Goal: Task Accomplishment & Management: Use online tool/utility

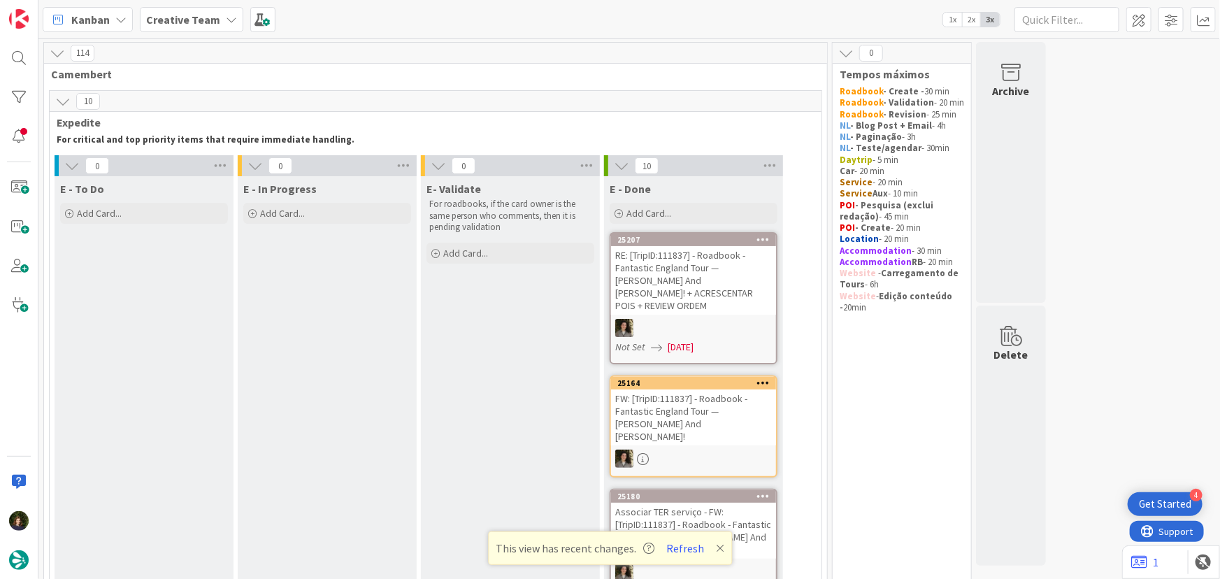
scroll to position [1207, 0]
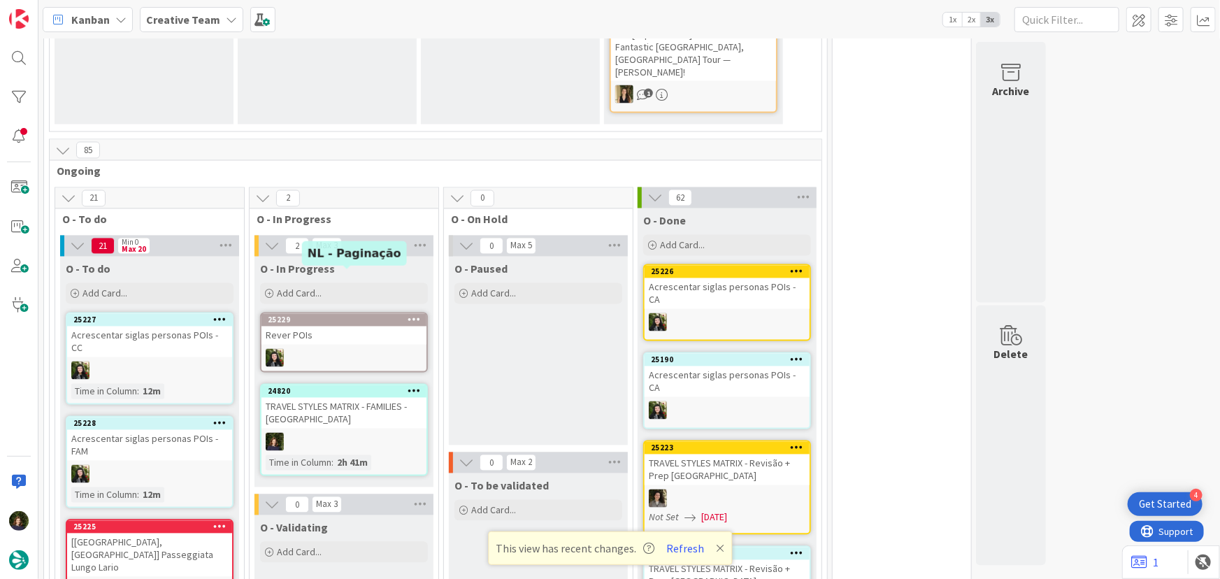
click at [314, 386] on div "24820" at bounding box center [347, 391] width 159 height 10
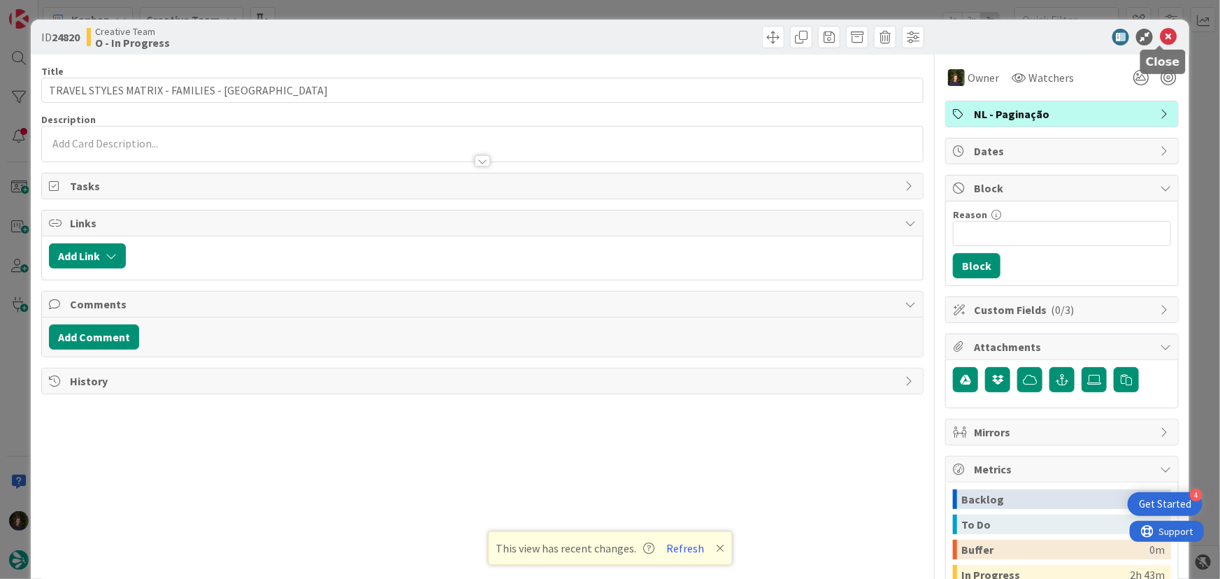
click at [1159, 41] on icon at bounding box center [1167, 37] width 17 height 17
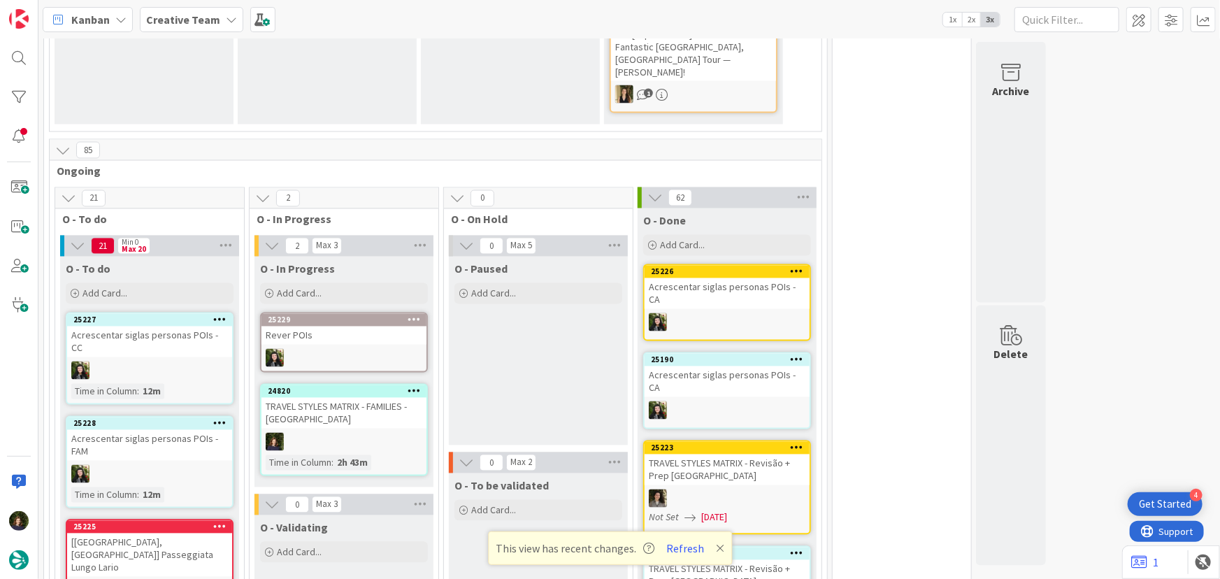
click at [326, 433] on div at bounding box center [343, 442] width 165 height 18
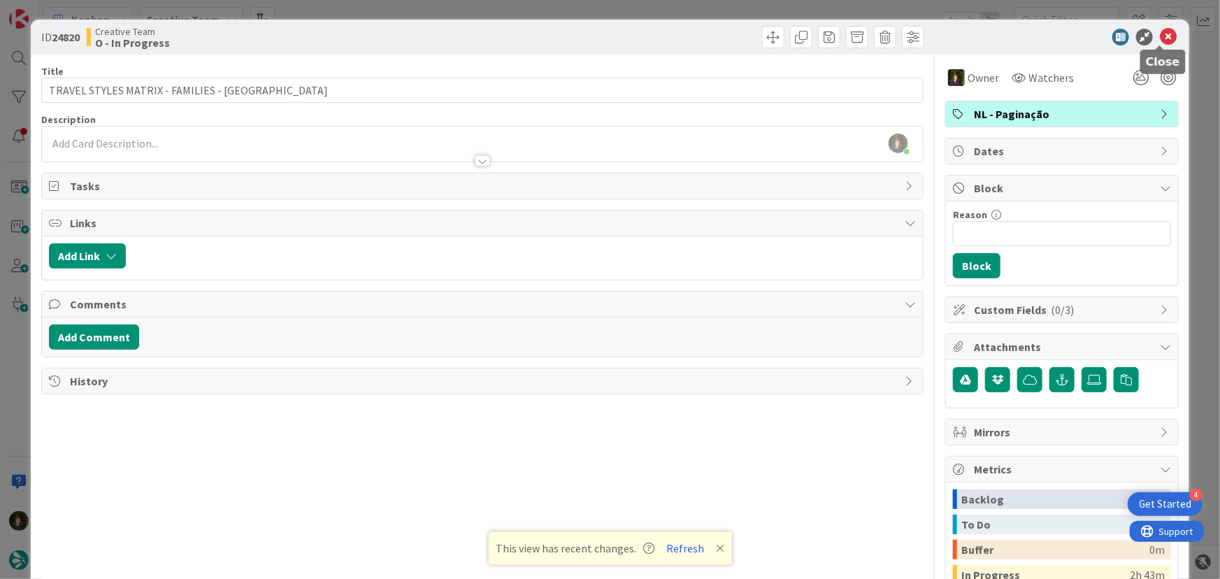
click at [1160, 35] on icon at bounding box center [1167, 37] width 17 height 17
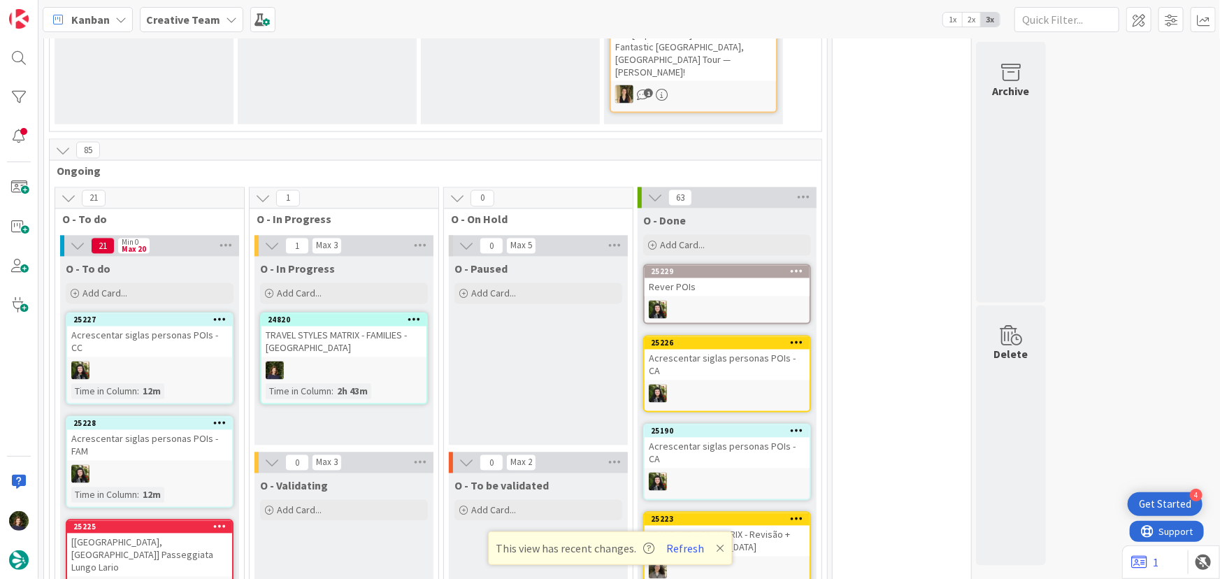
click at [374, 361] on div at bounding box center [343, 370] width 165 height 18
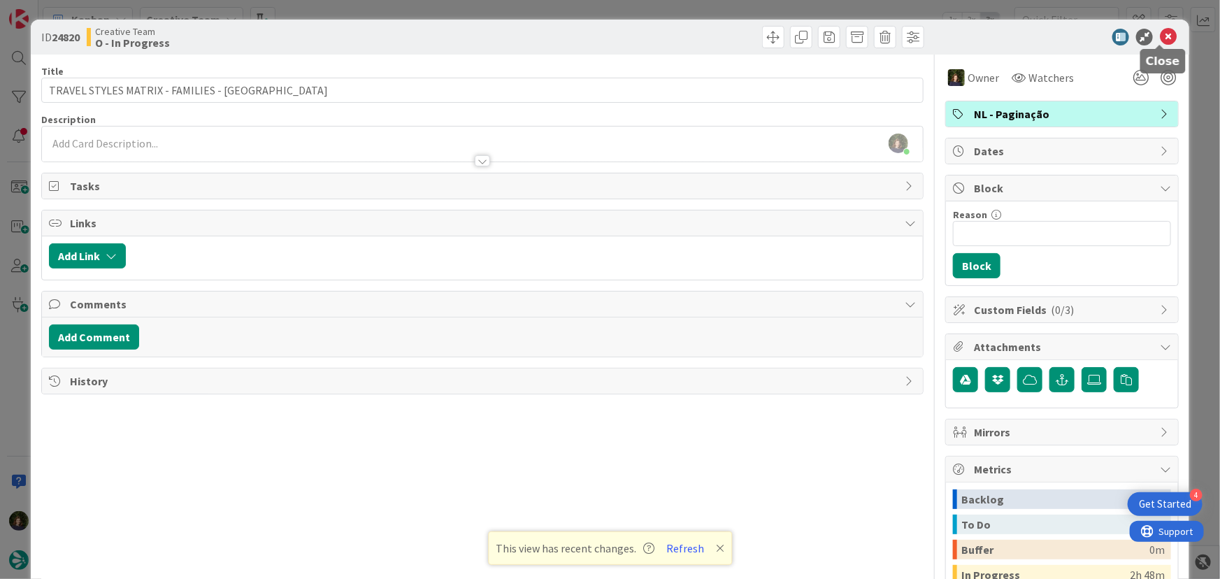
click at [1159, 35] on icon at bounding box center [1167, 37] width 17 height 17
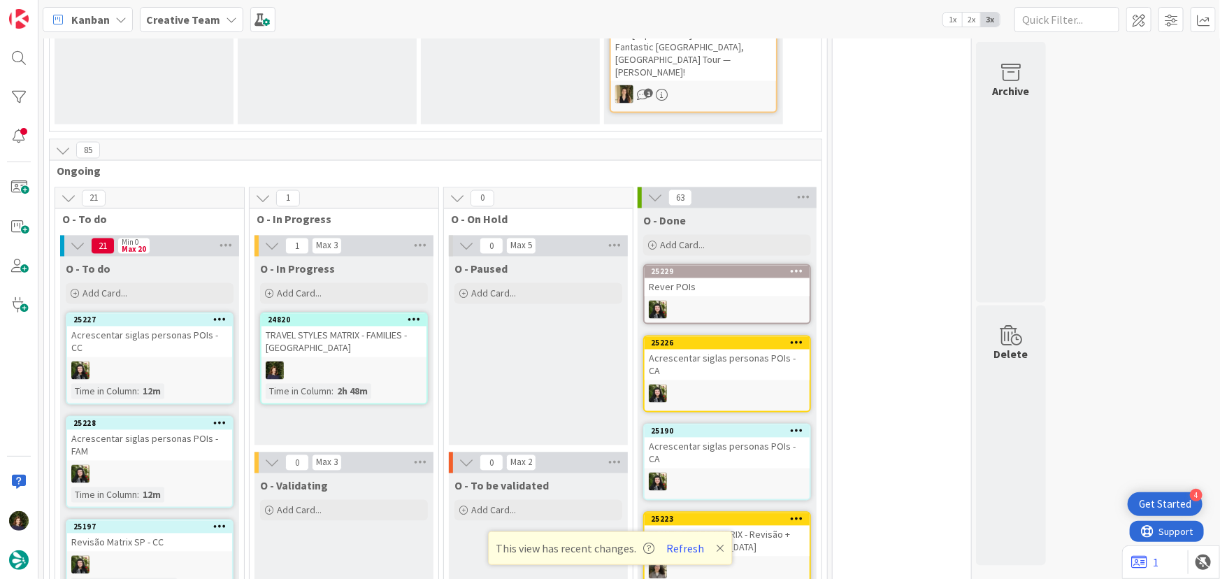
click at [342, 326] on div "TRAVEL STYLES MATRIX - FAMILIES - [GEOGRAPHIC_DATA]" at bounding box center [343, 341] width 165 height 31
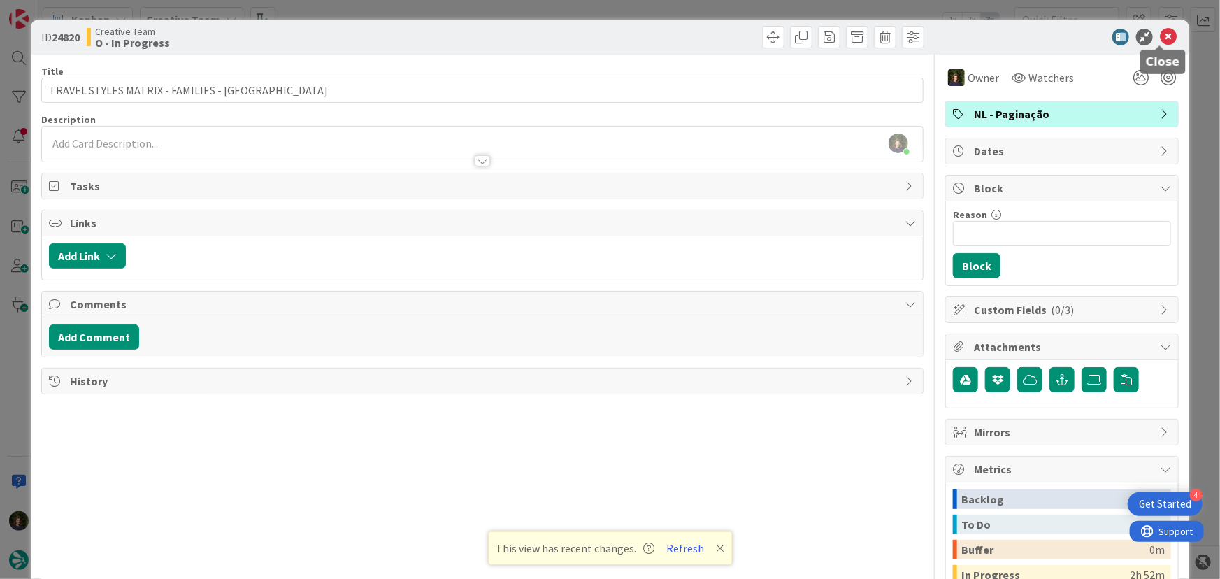
drag, startPoint x: 1161, startPoint y: 39, endPoint x: 1147, endPoint y: 48, distance: 16.3
click at [1161, 39] on icon at bounding box center [1167, 37] width 17 height 17
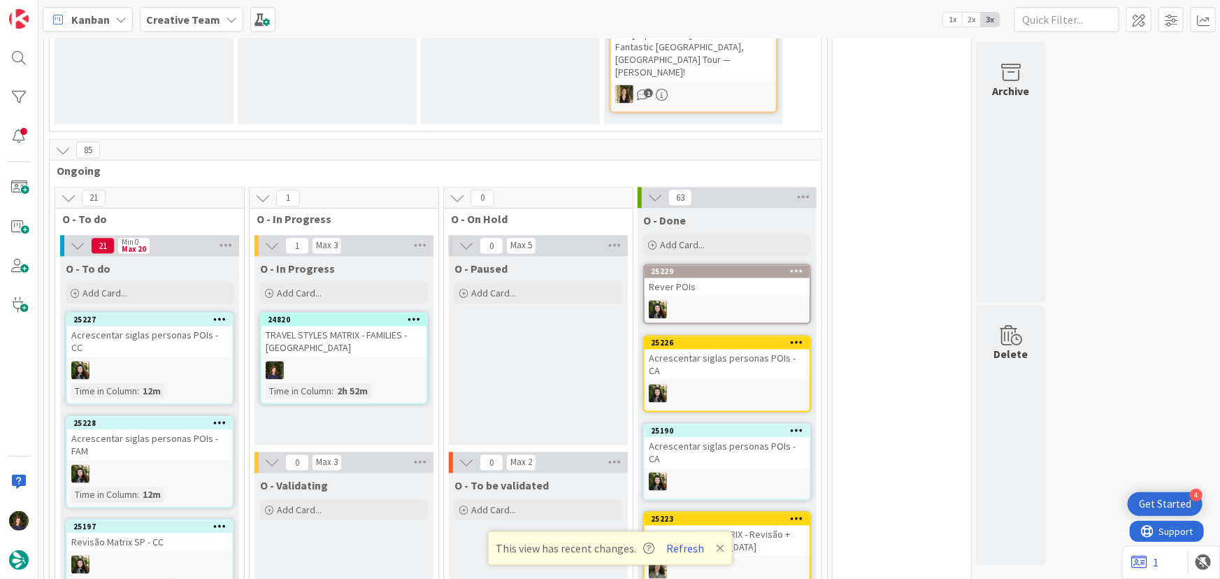
click at [410, 315] on icon at bounding box center [413, 320] width 13 height 10
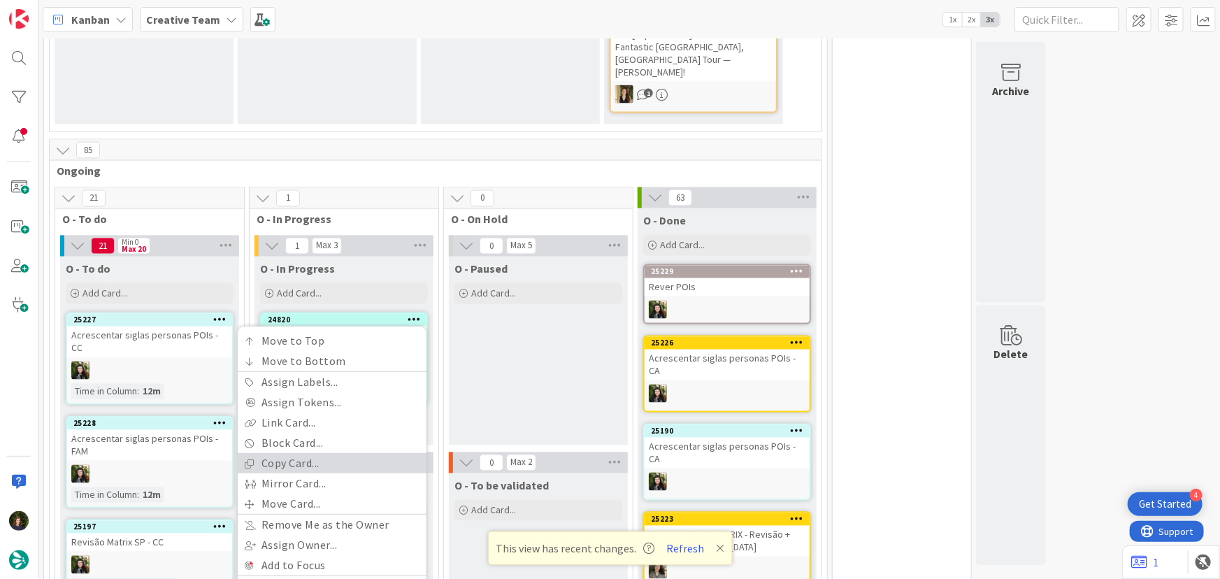
click at [331, 454] on link "Copy Card..." at bounding box center [332, 464] width 189 height 20
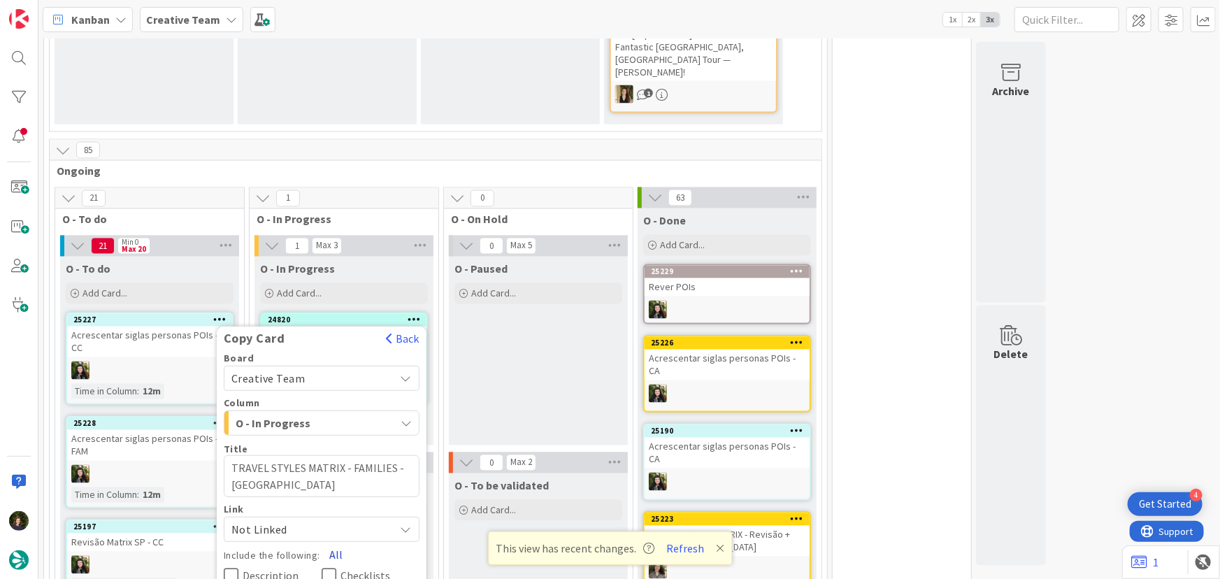
click at [334, 542] on button "All" at bounding box center [335, 554] width 31 height 25
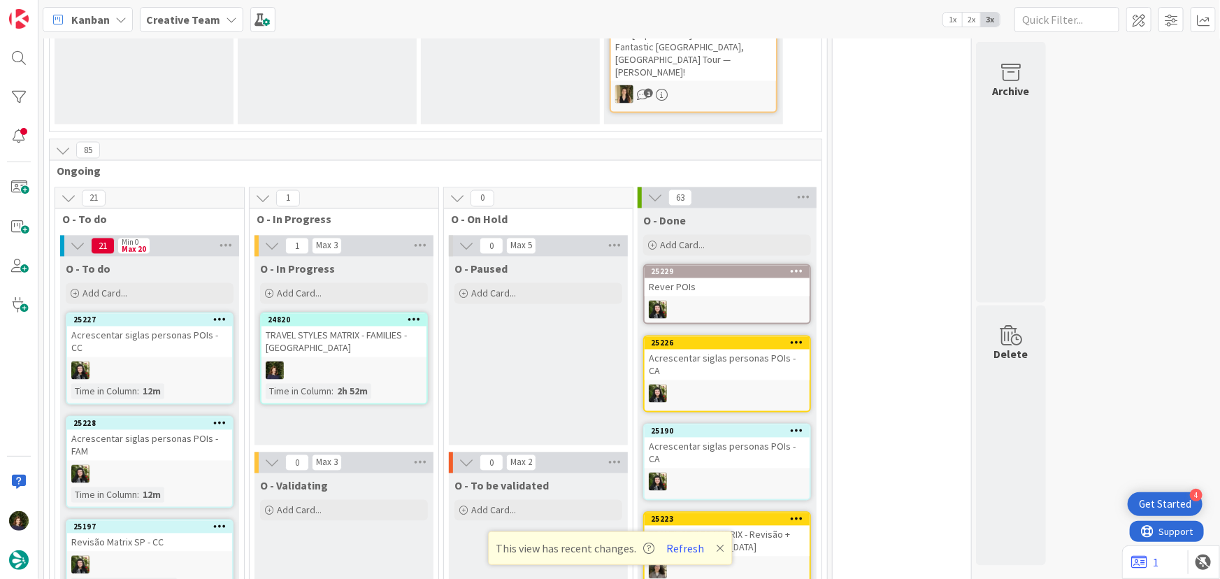
type textarea "x"
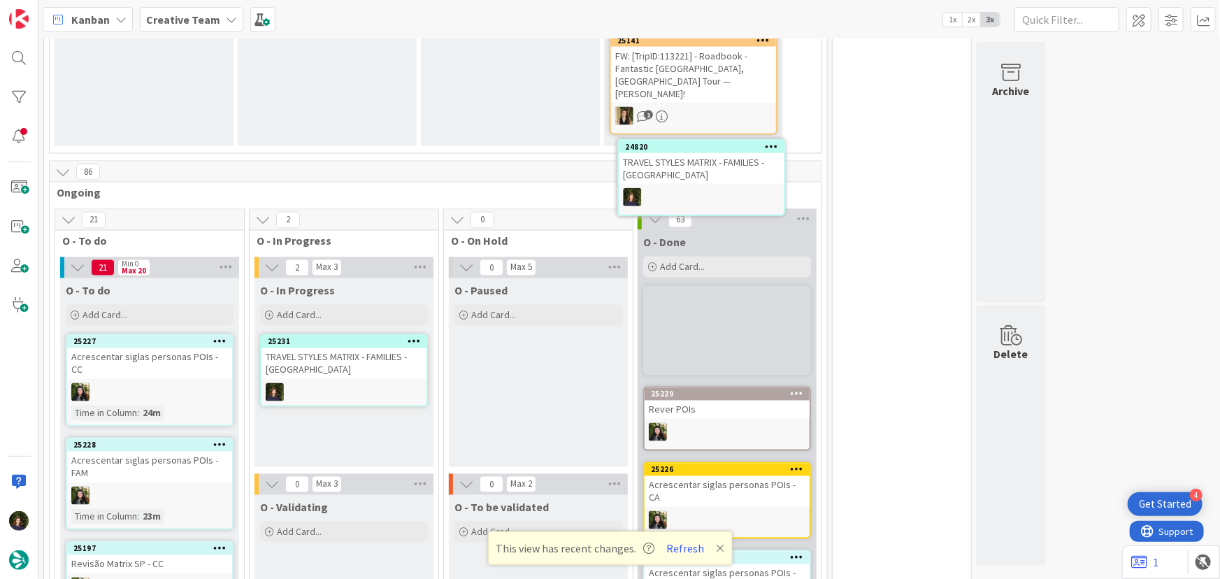
scroll to position [1182, 0]
